Goal: Information Seeking & Learning: Learn about a topic

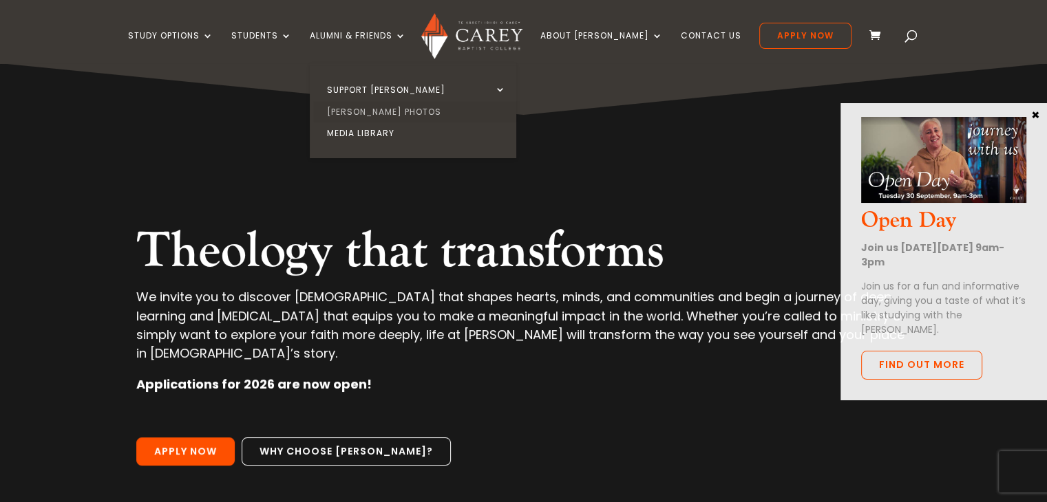
click at [394, 106] on link "[PERSON_NAME] Photos" at bounding box center [416, 112] width 206 height 22
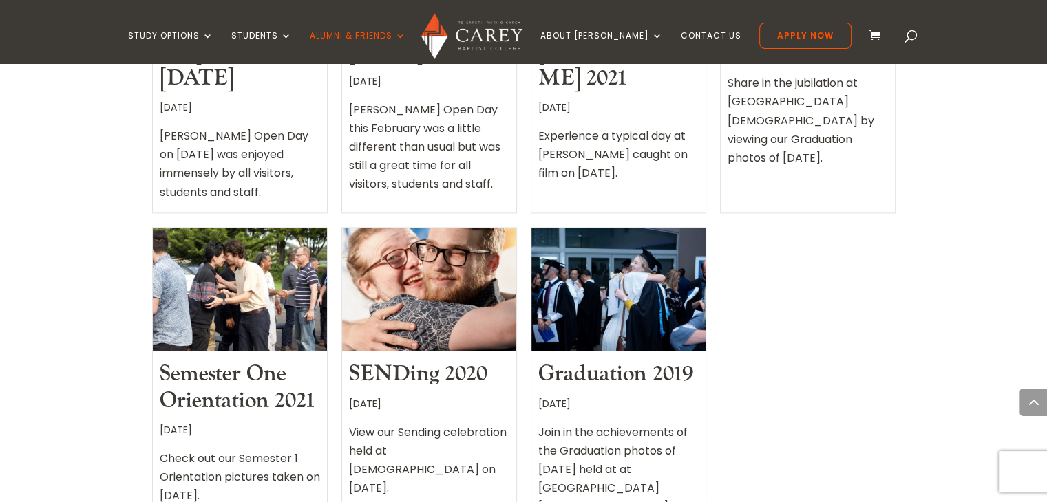
scroll to position [1760, 0]
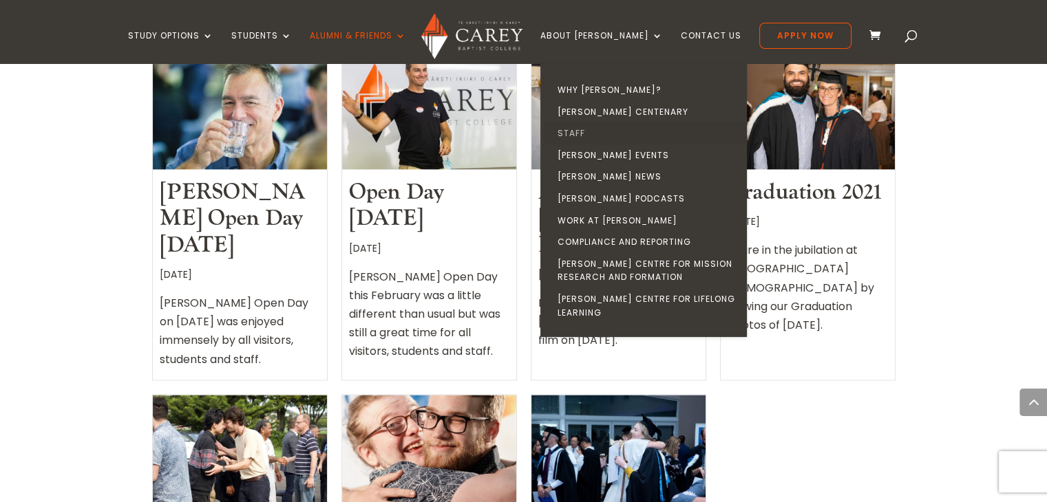
click at [588, 131] on link "Staff" at bounding box center [647, 134] width 206 height 22
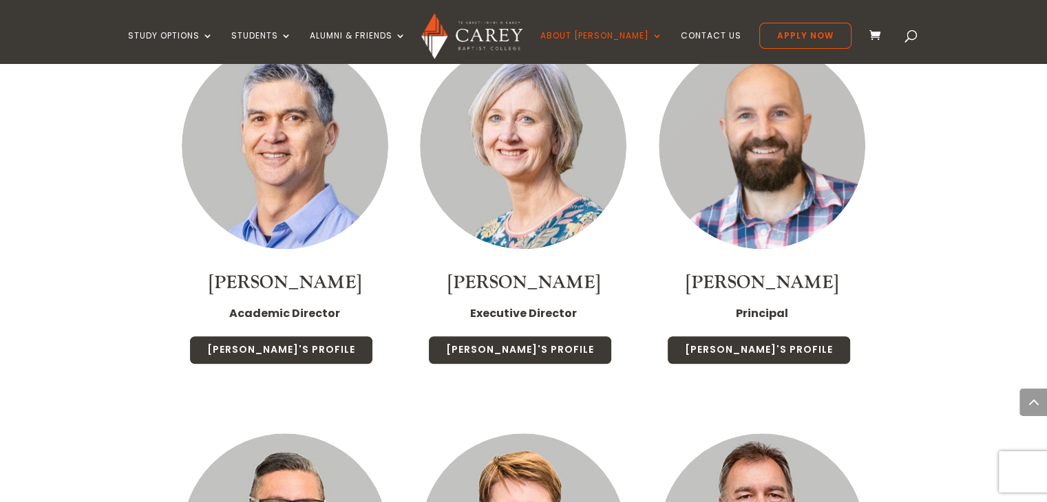
scroll to position [1175, 0]
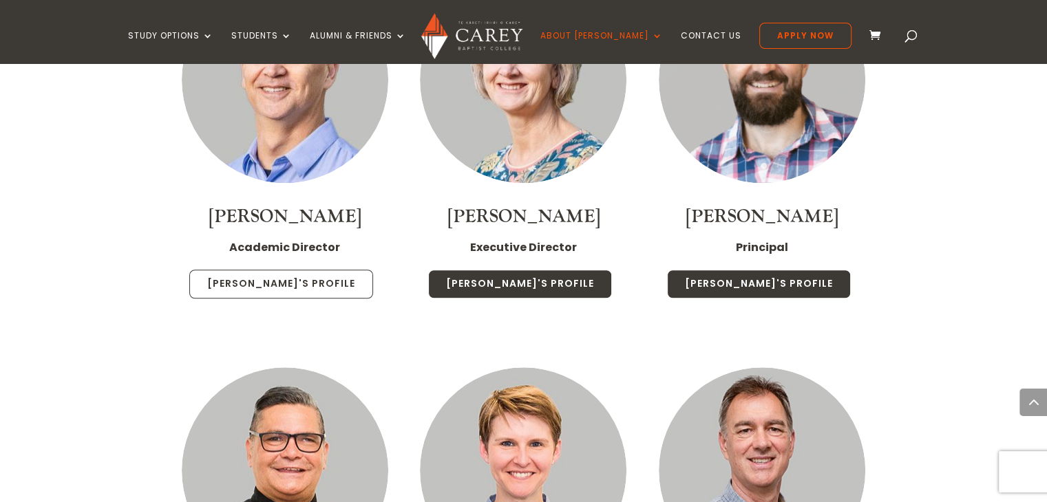
click at [301, 270] on link "Rob's Profile" at bounding box center [281, 284] width 184 height 29
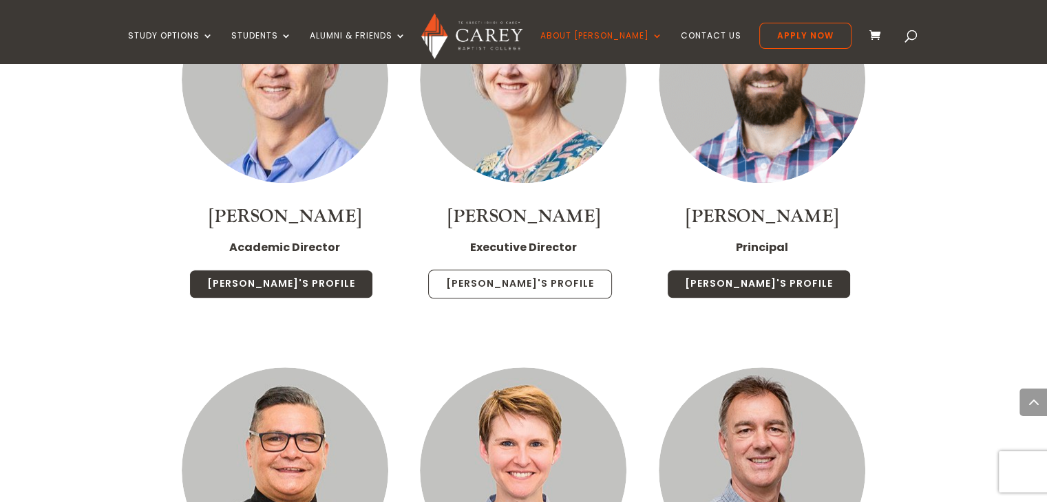
click at [548, 270] on link "Chris's Profile" at bounding box center [520, 284] width 184 height 29
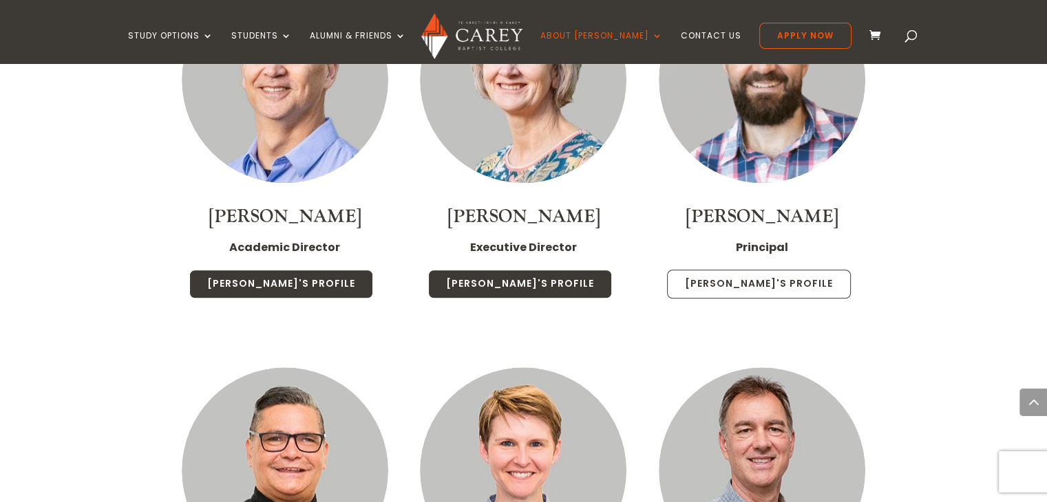
click at [754, 270] on link "Paul's Profile" at bounding box center [759, 284] width 184 height 29
click at [776, 270] on link "Paul's Profile" at bounding box center [759, 284] width 184 height 29
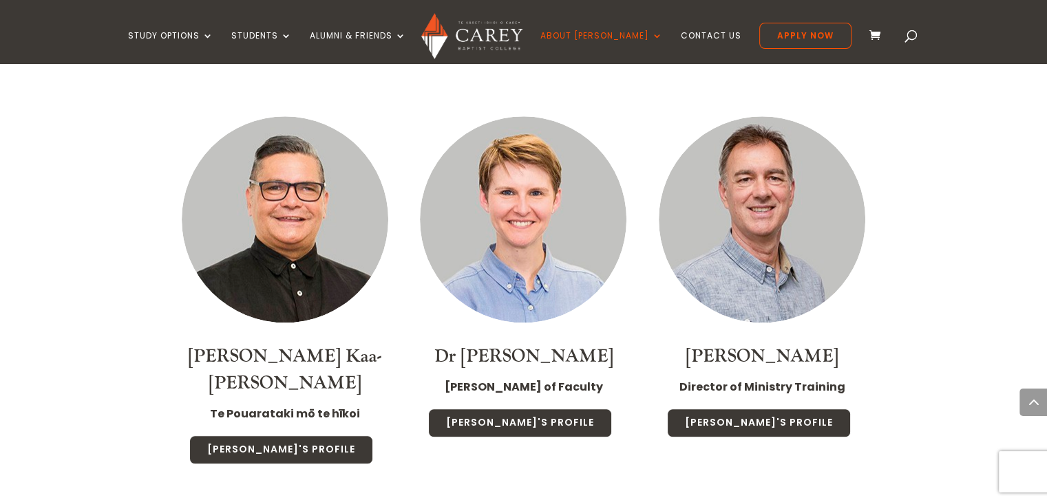
scroll to position [1450, 0]
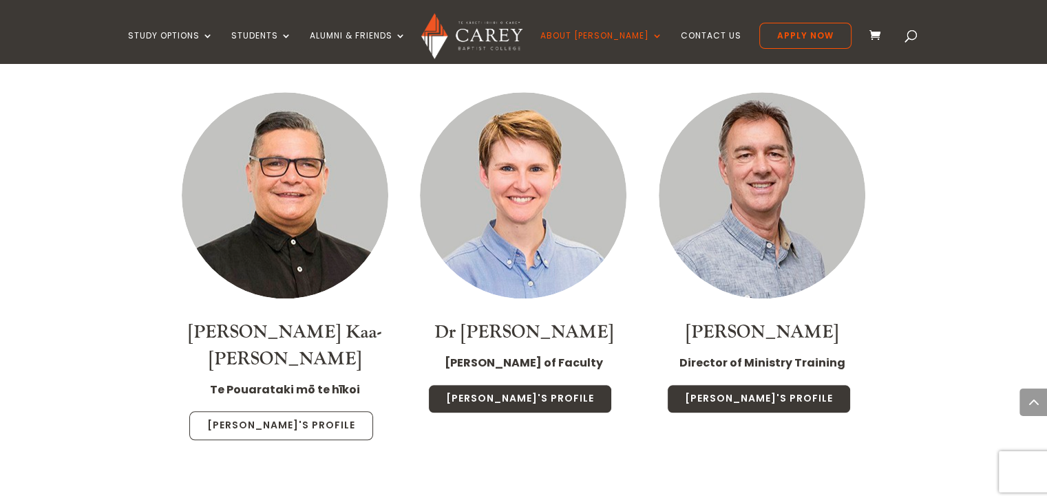
click at [286, 412] on link "Luke's Profile" at bounding box center [281, 426] width 184 height 29
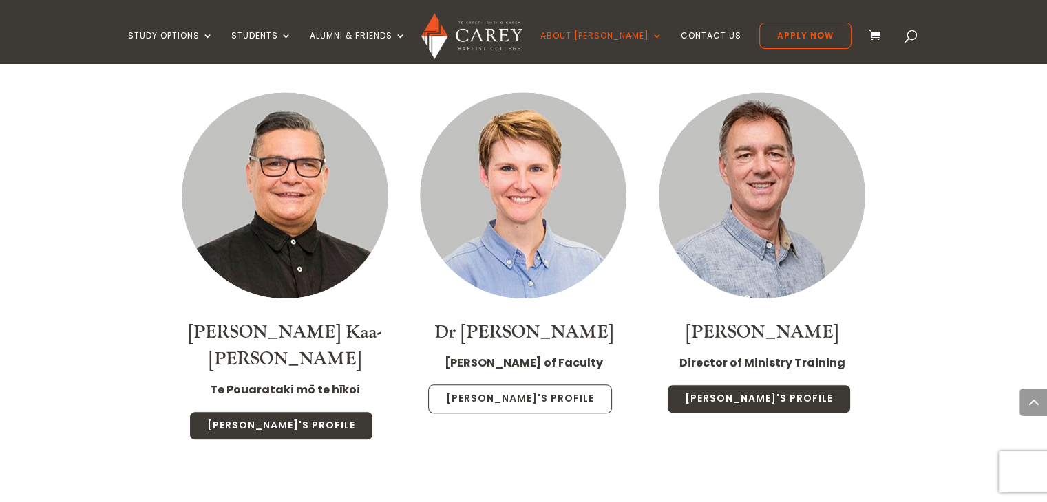
click at [489, 385] on link "Christa's Profile" at bounding box center [520, 399] width 184 height 29
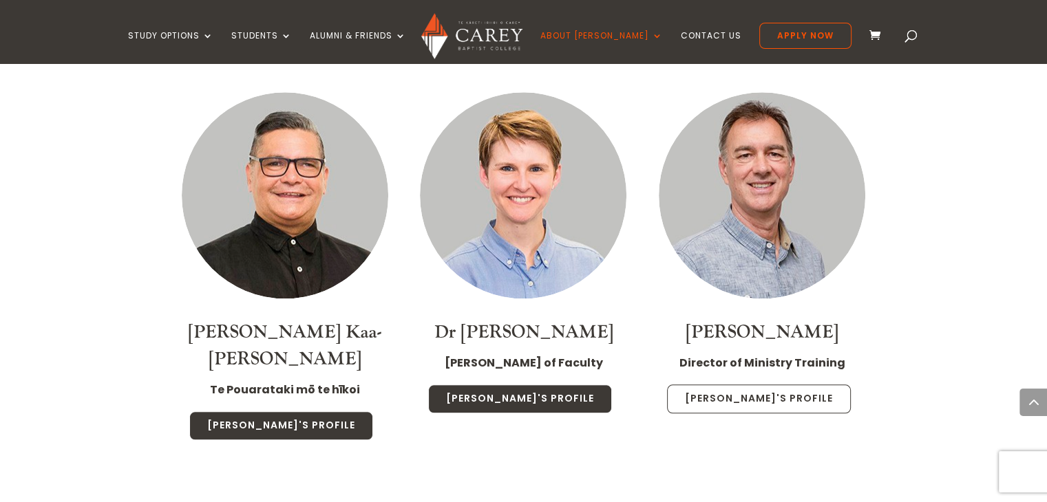
click at [771, 385] on link "Jonny's Profile" at bounding box center [759, 399] width 184 height 29
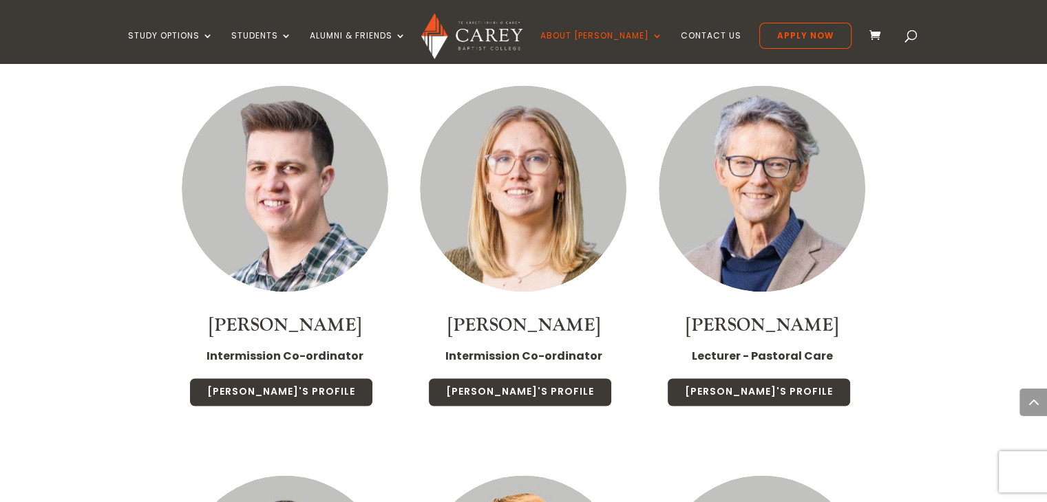
scroll to position [2069, 0]
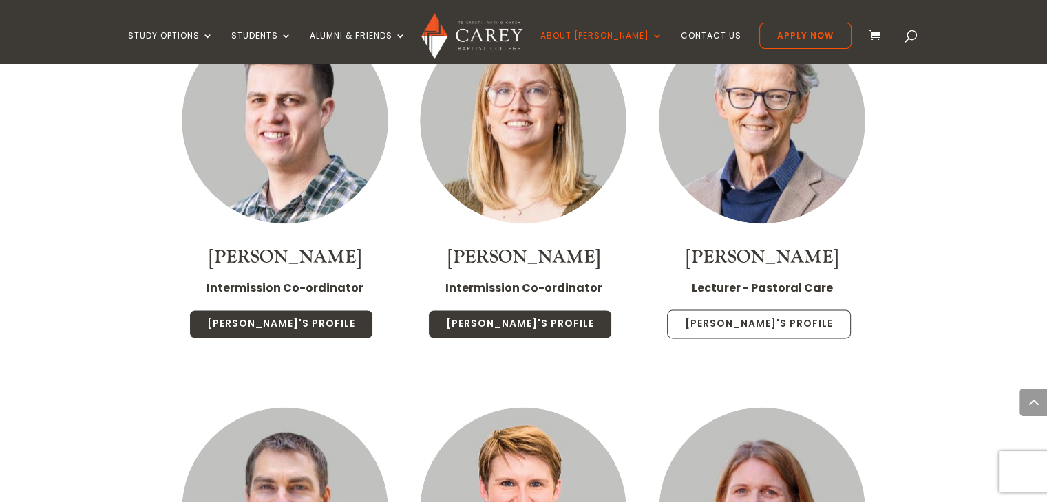
click at [798, 310] on link "Phil's Profile" at bounding box center [759, 324] width 184 height 29
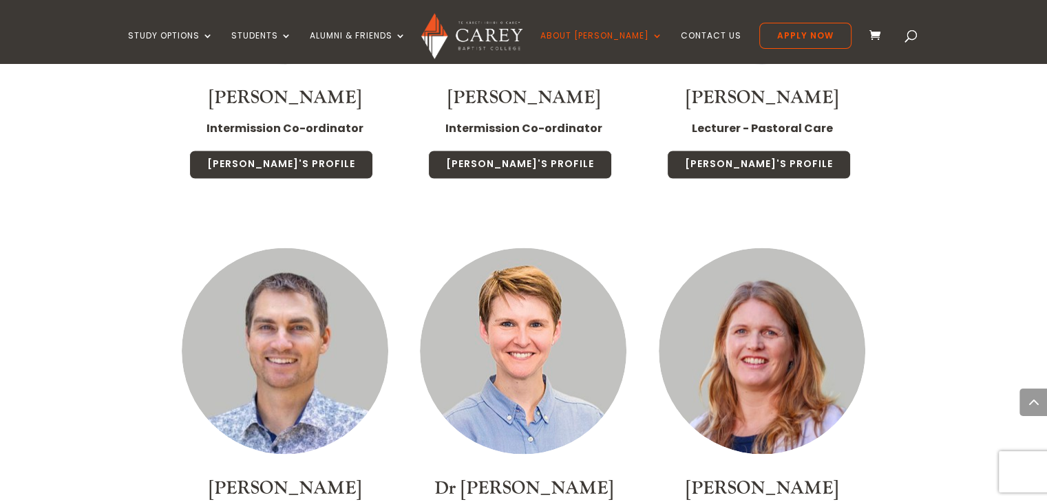
scroll to position [2414, 0]
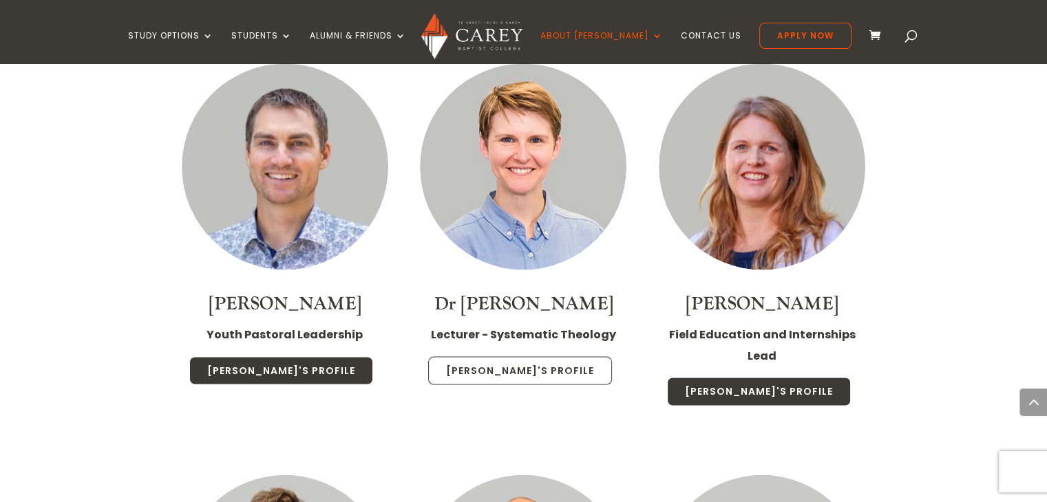
click at [553, 356] on link "Christa's Profile" at bounding box center [520, 370] width 184 height 29
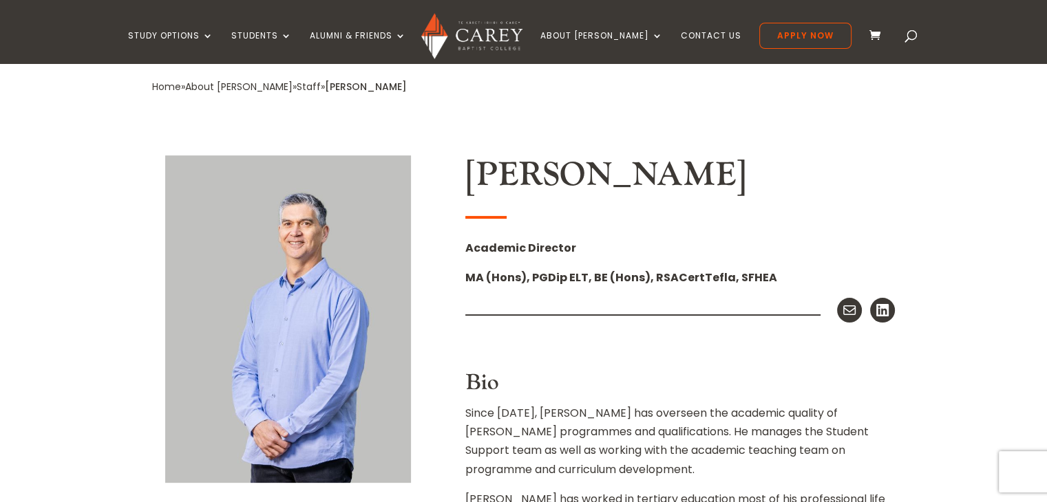
scroll to position [275, 0]
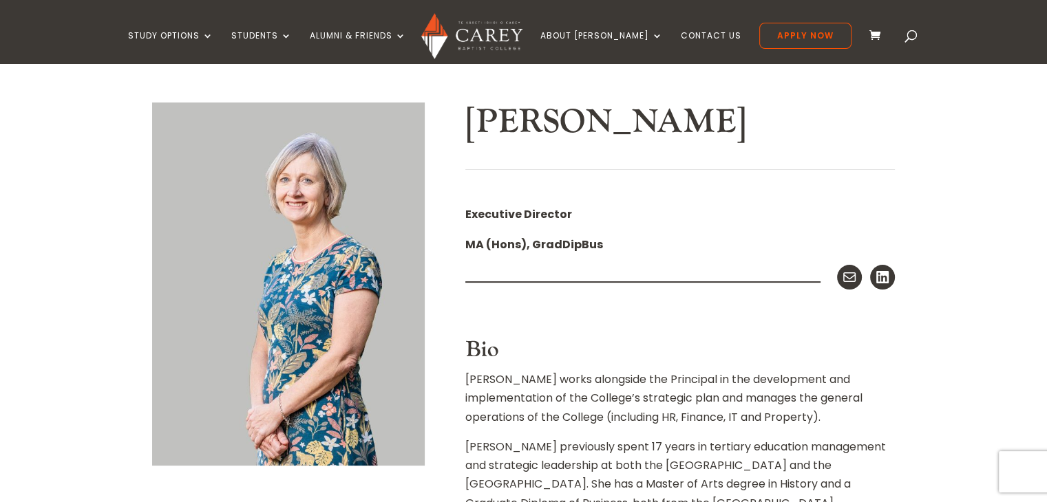
scroll to position [206, 0]
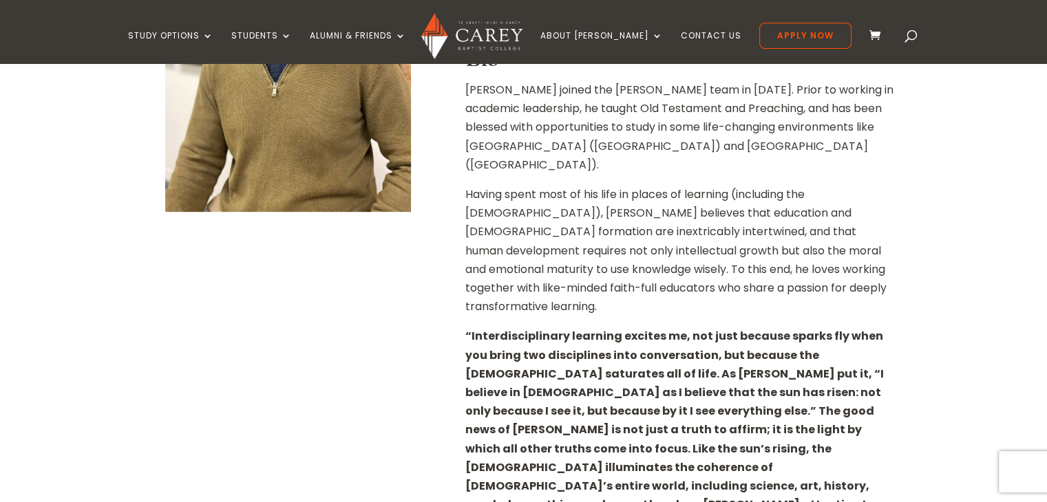
scroll to position [619, 0]
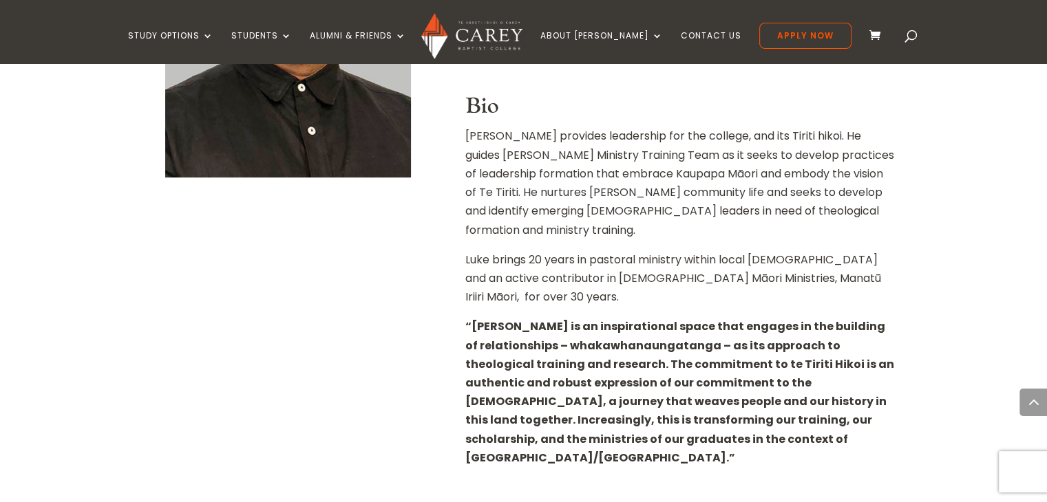
scroll to position [619, 0]
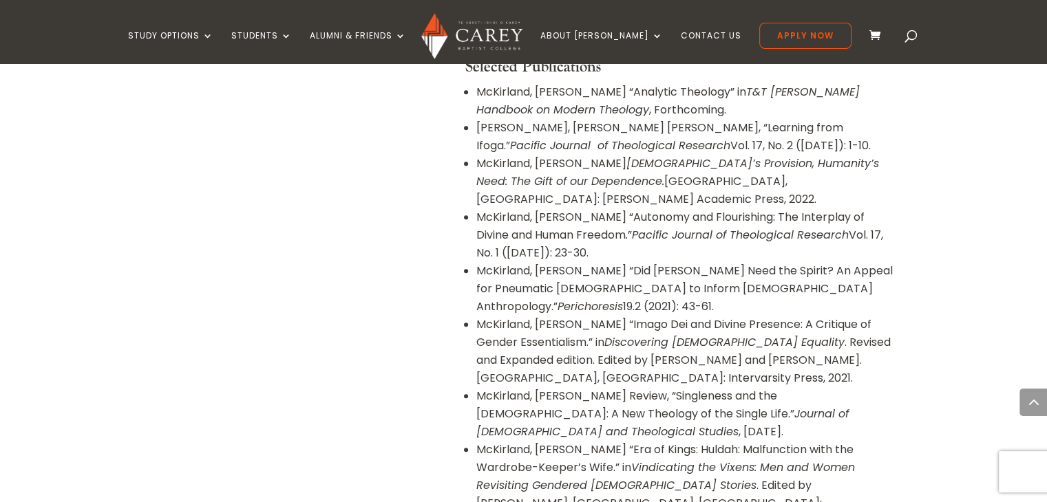
scroll to position [1583, 0]
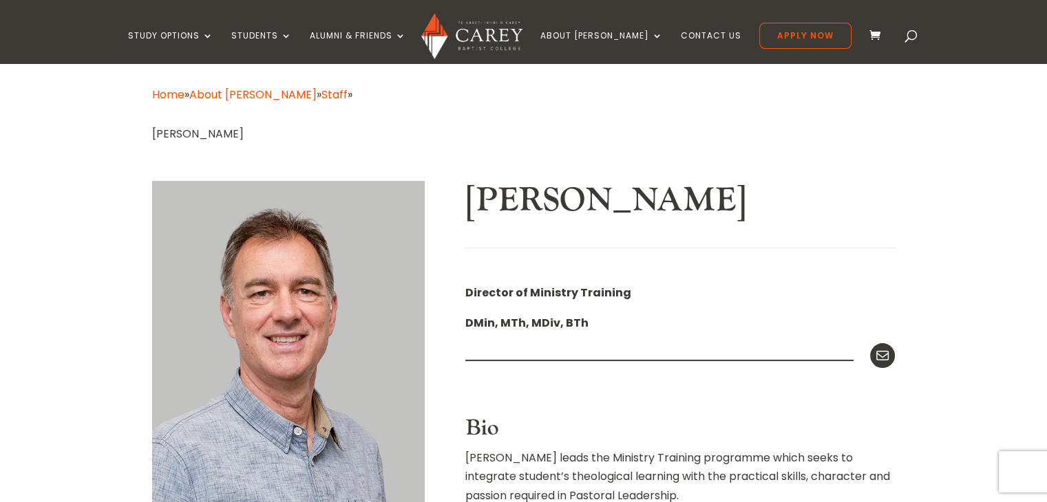
scroll to position [206, 0]
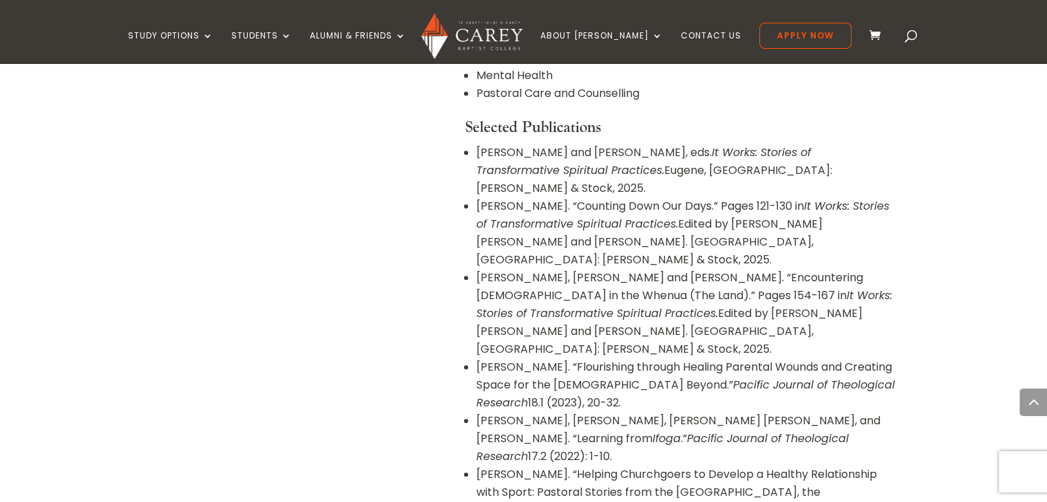
scroll to position [1101, 0]
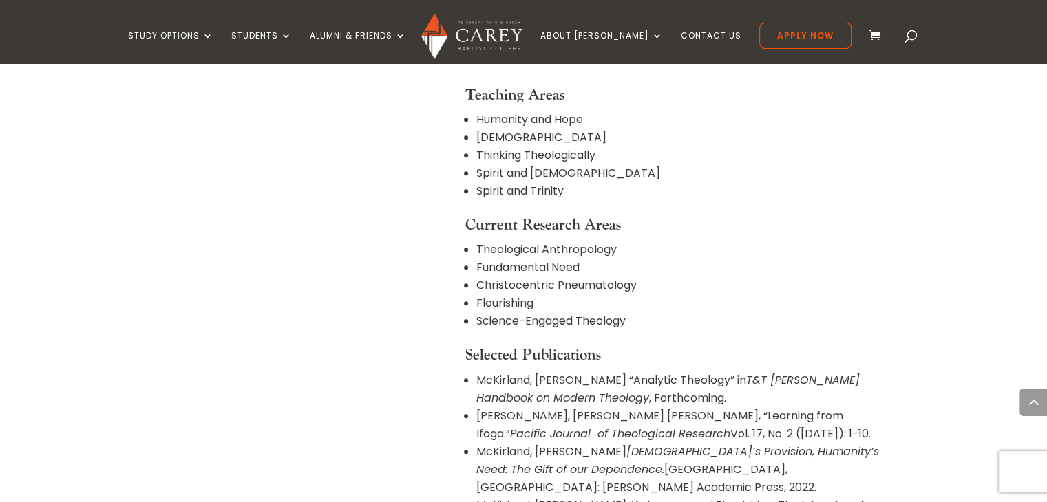
scroll to position [1170, 0]
click at [690, 37] on link "Contact Us" at bounding box center [711, 47] width 61 height 32
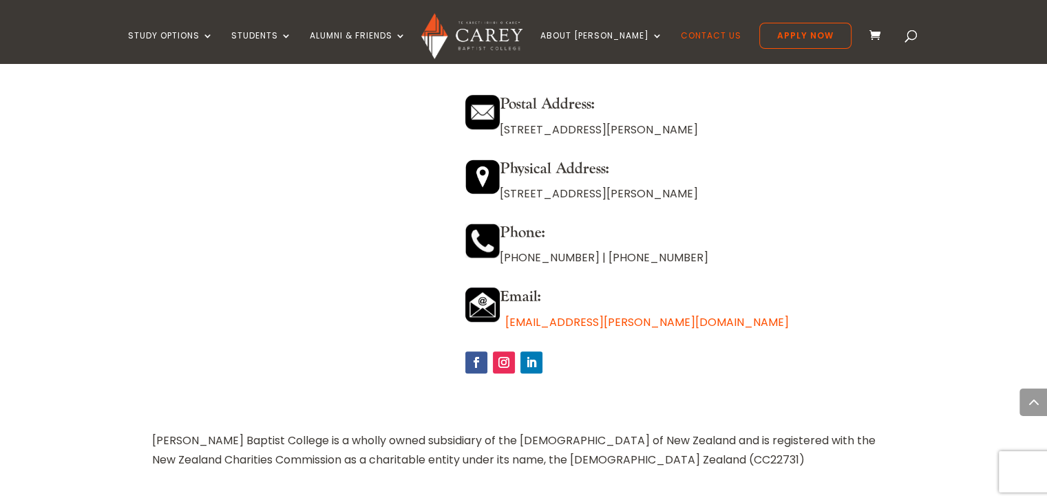
scroll to position [1376, 0]
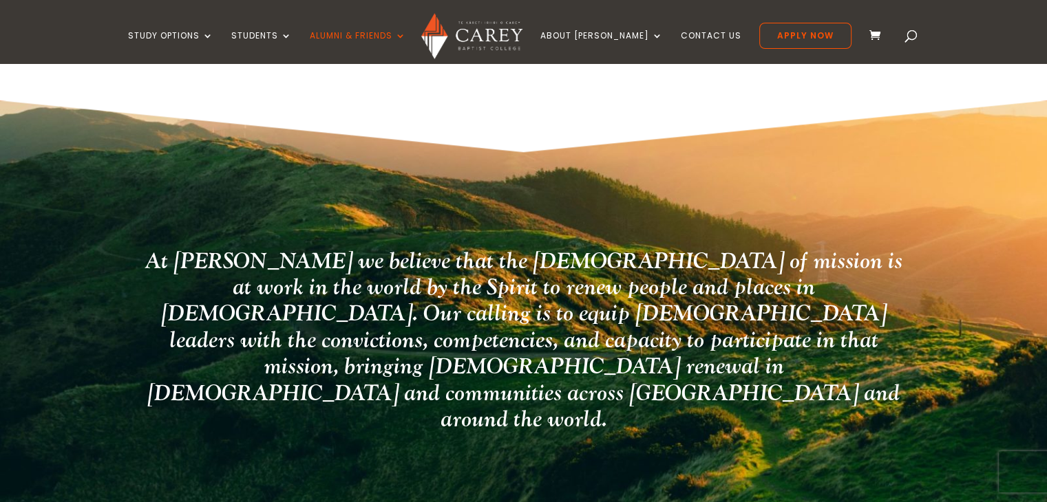
scroll to position [1760, 0]
